Goal: Transaction & Acquisition: Purchase product/service

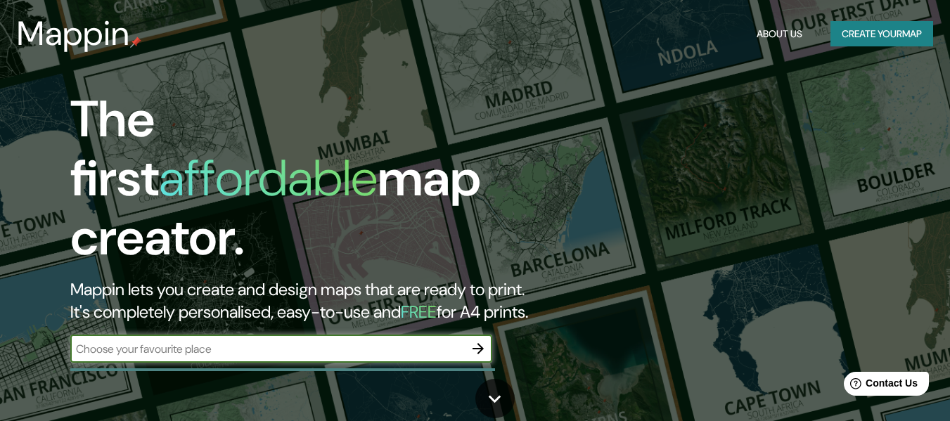
click at [135, 341] on input "text" at bounding box center [267, 349] width 394 height 16
click at [848, 39] on button "Create your map" at bounding box center [882, 34] width 103 height 26
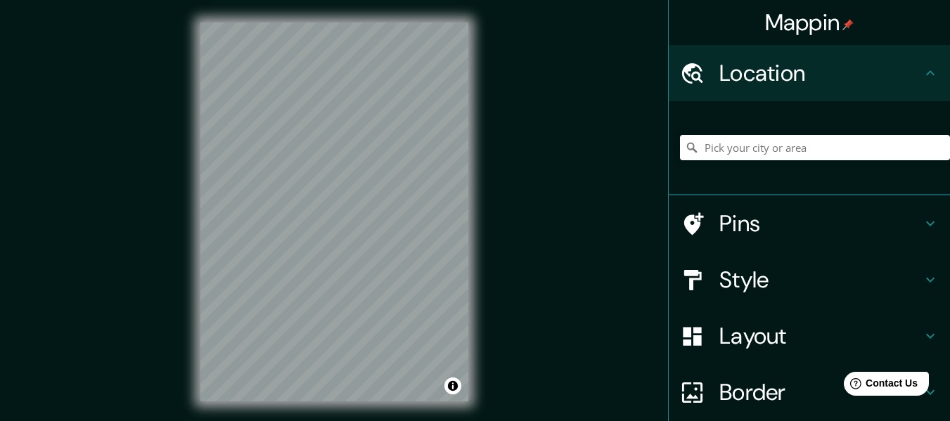
click at [196, 211] on div "© Mapbox © OpenStreetMap Improve this map" at bounding box center [334, 212] width 313 height 424
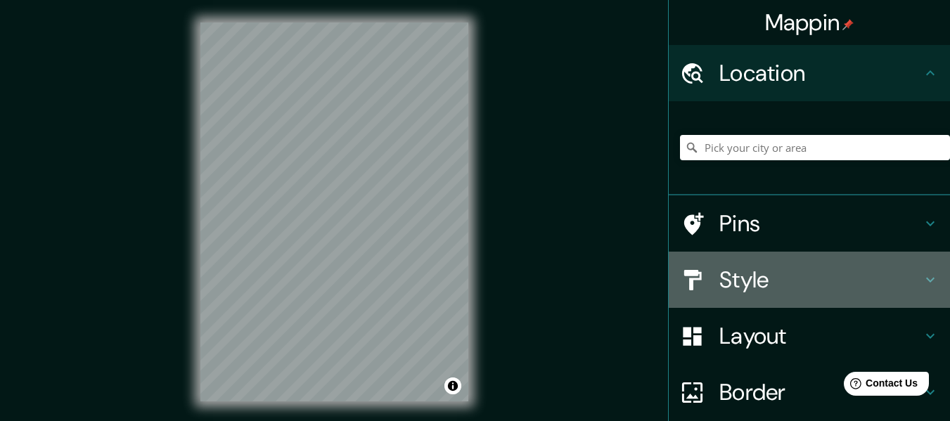
click at [922, 276] on icon at bounding box center [930, 280] width 17 height 17
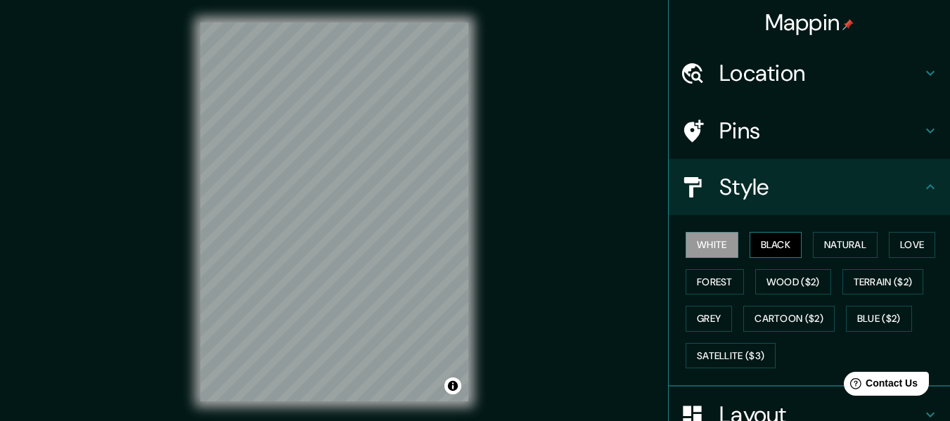
click at [763, 244] on button "Black" at bounding box center [776, 245] width 53 height 26
click at [829, 248] on button "Natural" at bounding box center [845, 245] width 65 height 26
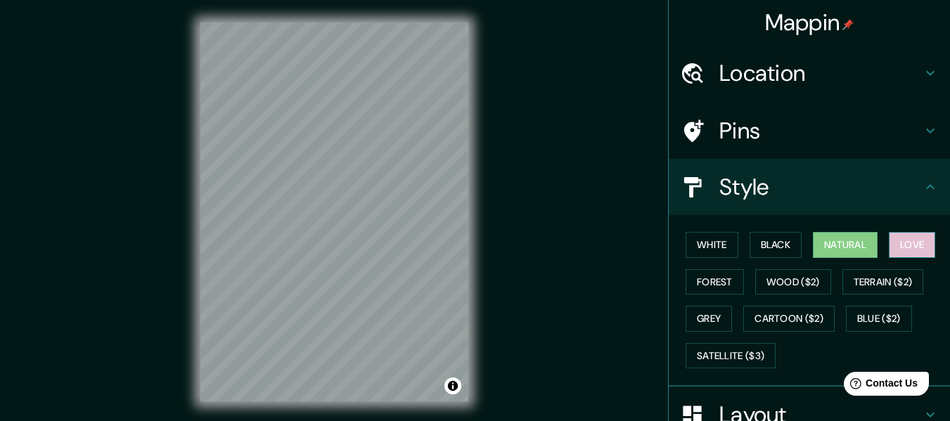
click at [900, 242] on button "Love" at bounding box center [912, 245] width 46 height 26
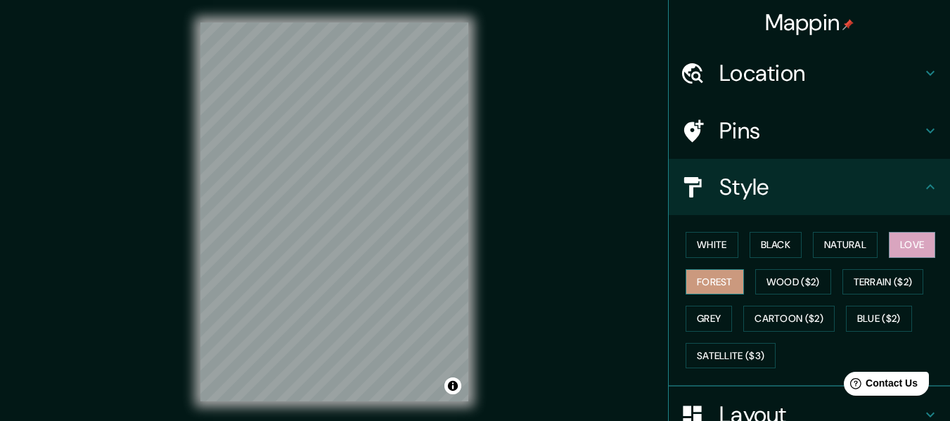
click at [711, 288] on button "Forest" at bounding box center [715, 282] width 58 height 26
click at [762, 281] on button "Wood ($2)" at bounding box center [794, 282] width 76 height 26
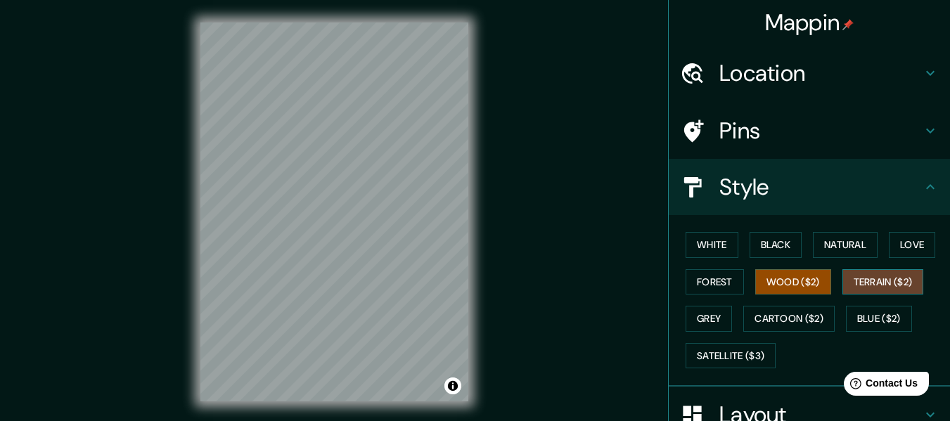
click at [870, 282] on button "Terrain ($2)" at bounding box center [884, 282] width 82 height 26
click at [713, 324] on button "Grey" at bounding box center [709, 319] width 46 height 26
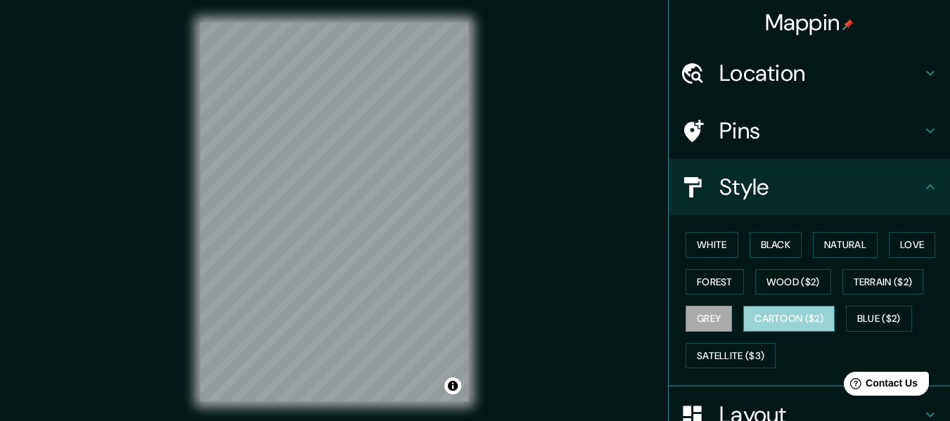
click at [768, 324] on button "Cartoon ($2)" at bounding box center [789, 319] width 91 height 26
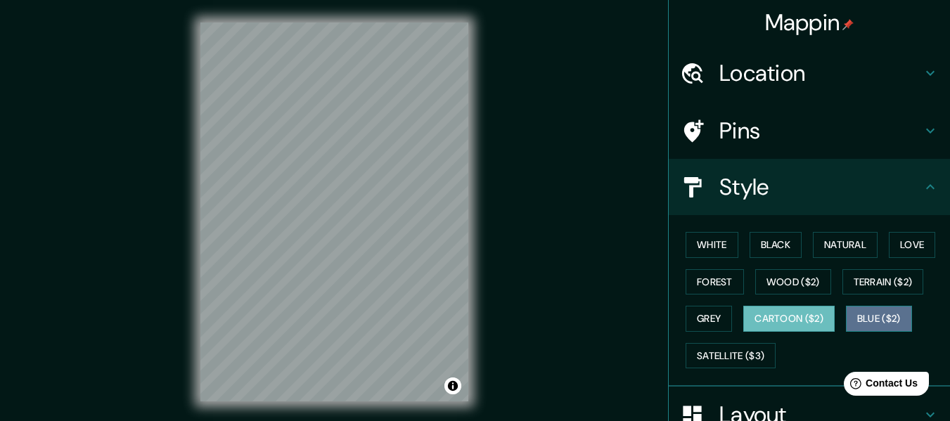
click at [856, 312] on button "Blue ($2)" at bounding box center [879, 319] width 66 height 26
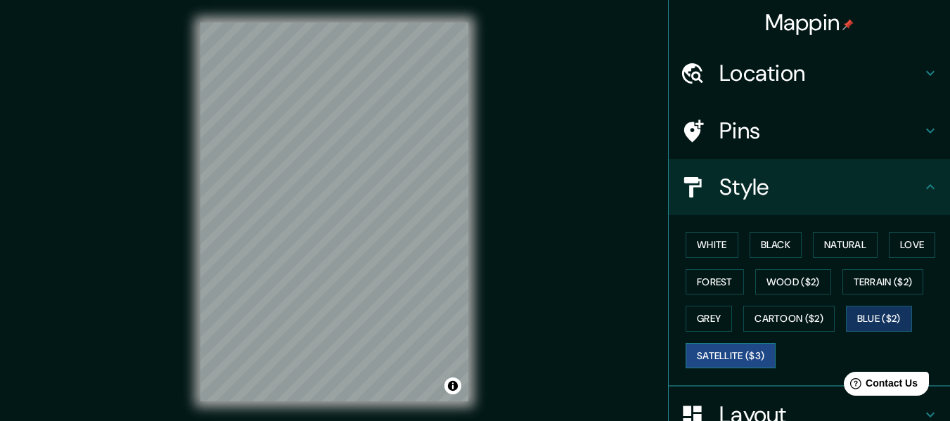
click at [724, 361] on button "Satellite ($3)" at bounding box center [731, 356] width 90 height 26
click at [553, 68] on div "Mappin Location Pins Style White Black Natural Love Forest Wood ($2) Terrain ($…" at bounding box center [475, 223] width 950 height 447
click at [473, 130] on div "© Mapbox © OpenStreetMap Improve this map © Maxar" at bounding box center [334, 212] width 313 height 424
click at [689, 243] on button "White" at bounding box center [712, 245] width 53 height 26
